Goal: Task Accomplishment & Management: Complete application form

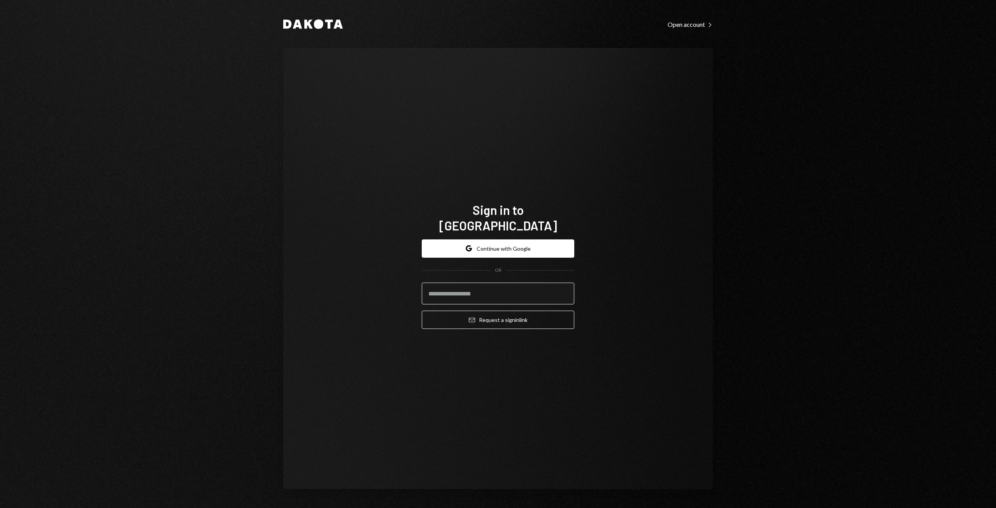
click at [470, 285] on input "email" at bounding box center [498, 293] width 153 height 22
type input "**********"
click at [496, 240] on button "Google Continue with Google" at bounding box center [498, 248] width 153 height 18
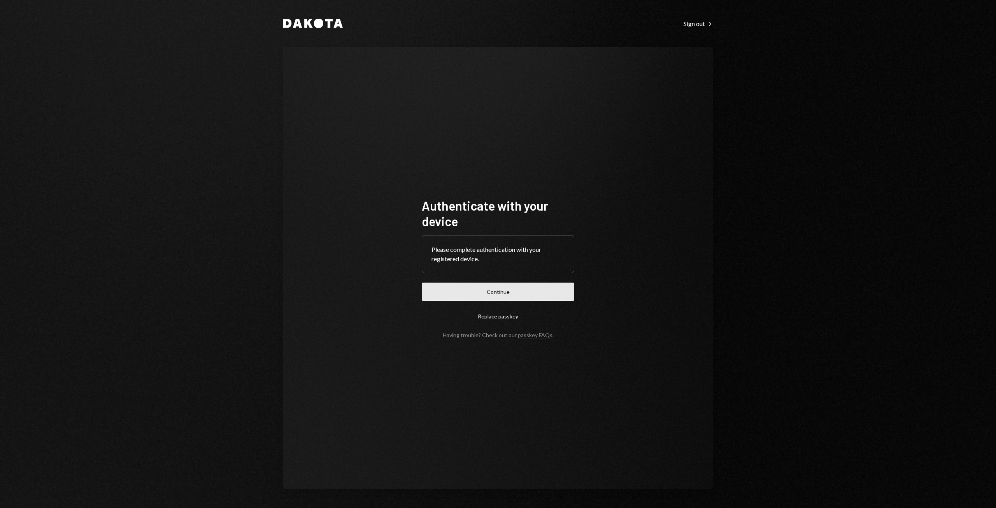
click at [489, 289] on button "Continue" at bounding box center [498, 291] width 153 height 18
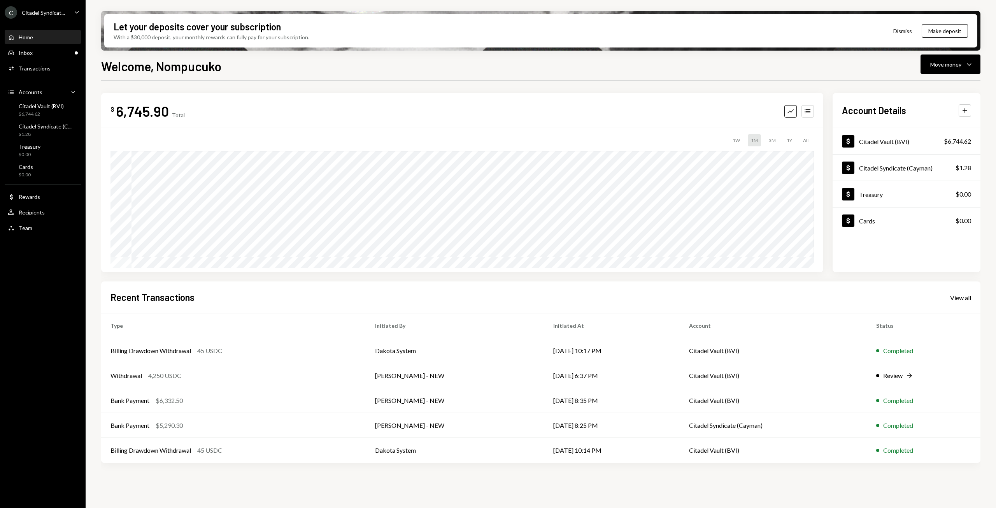
click at [75, 12] on icon "Caret Down" at bounding box center [76, 12] width 9 height 9
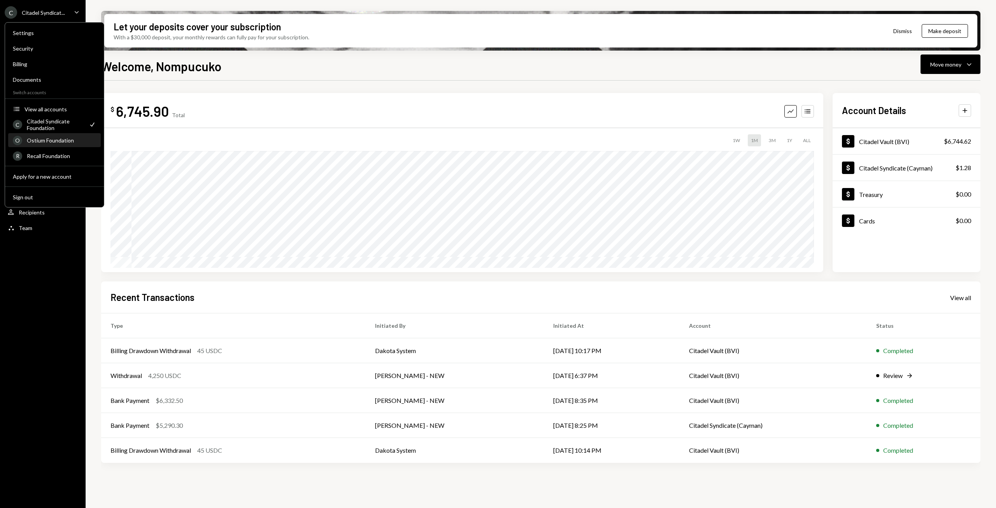
click at [46, 142] on div "Ostium Foundation" at bounding box center [61, 140] width 69 height 7
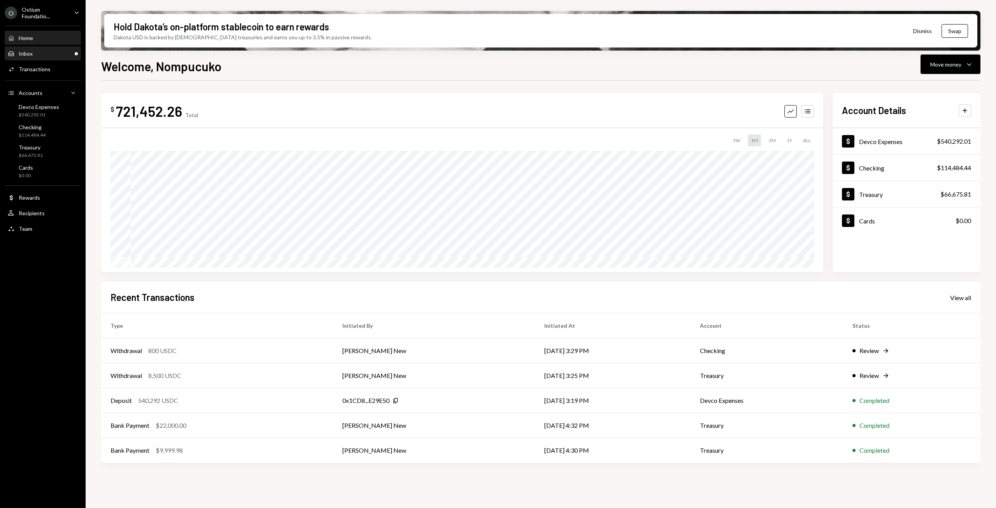
click at [28, 54] on div "Inbox" at bounding box center [26, 53] width 14 height 7
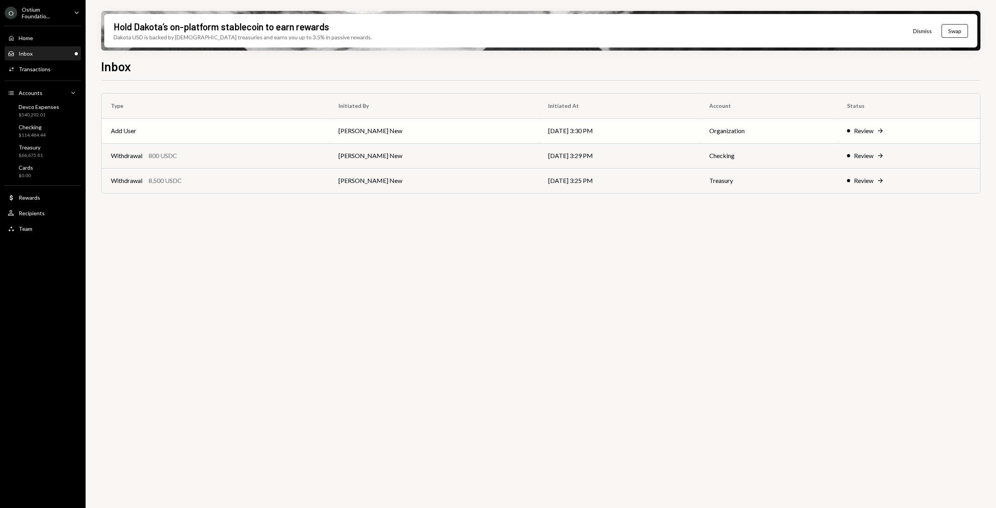
click at [879, 130] on icon "Right Arrow" at bounding box center [881, 131] width 8 height 8
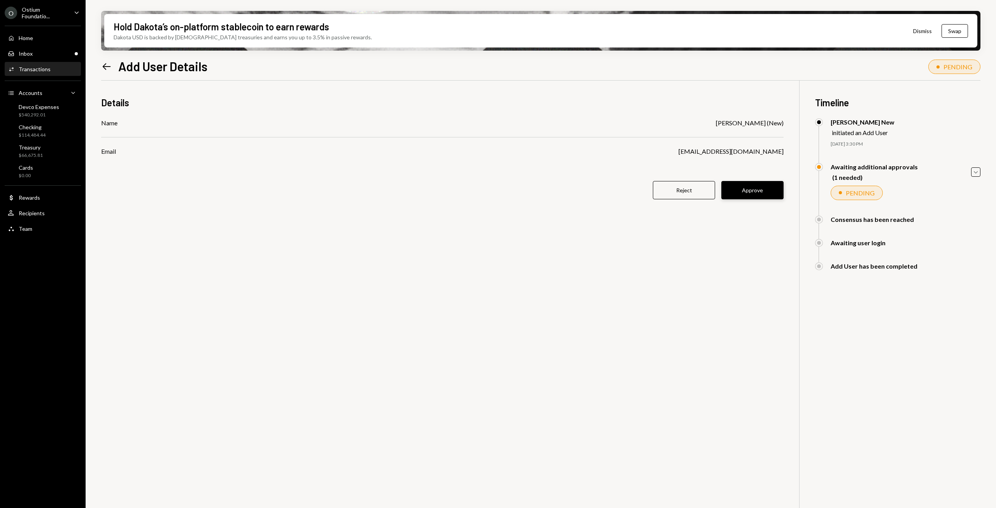
click at [758, 195] on button "Approve" at bounding box center [752, 190] width 62 height 18
